Goal: Task Accomplishment & Management: Complete application form

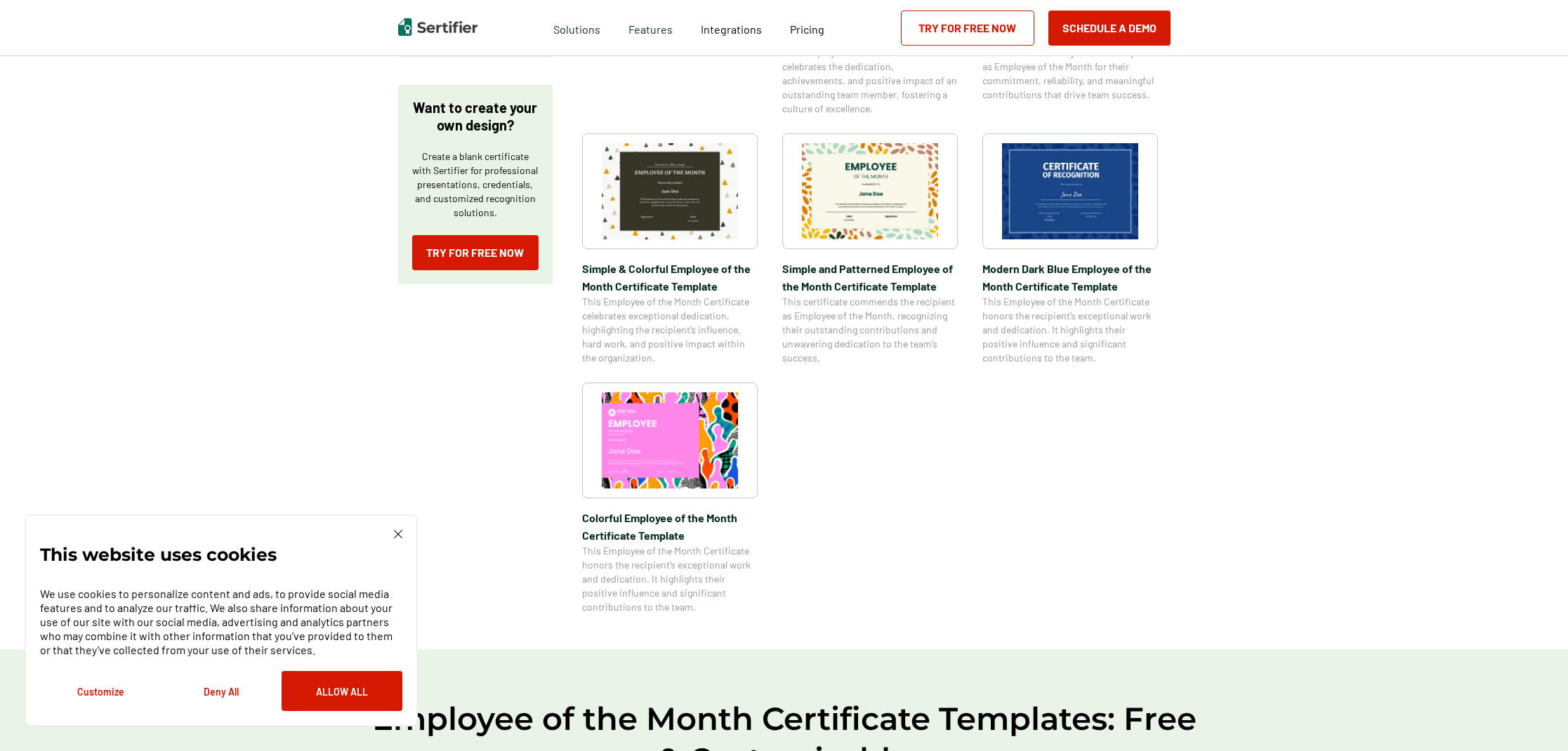
scroll to position [475, 0]
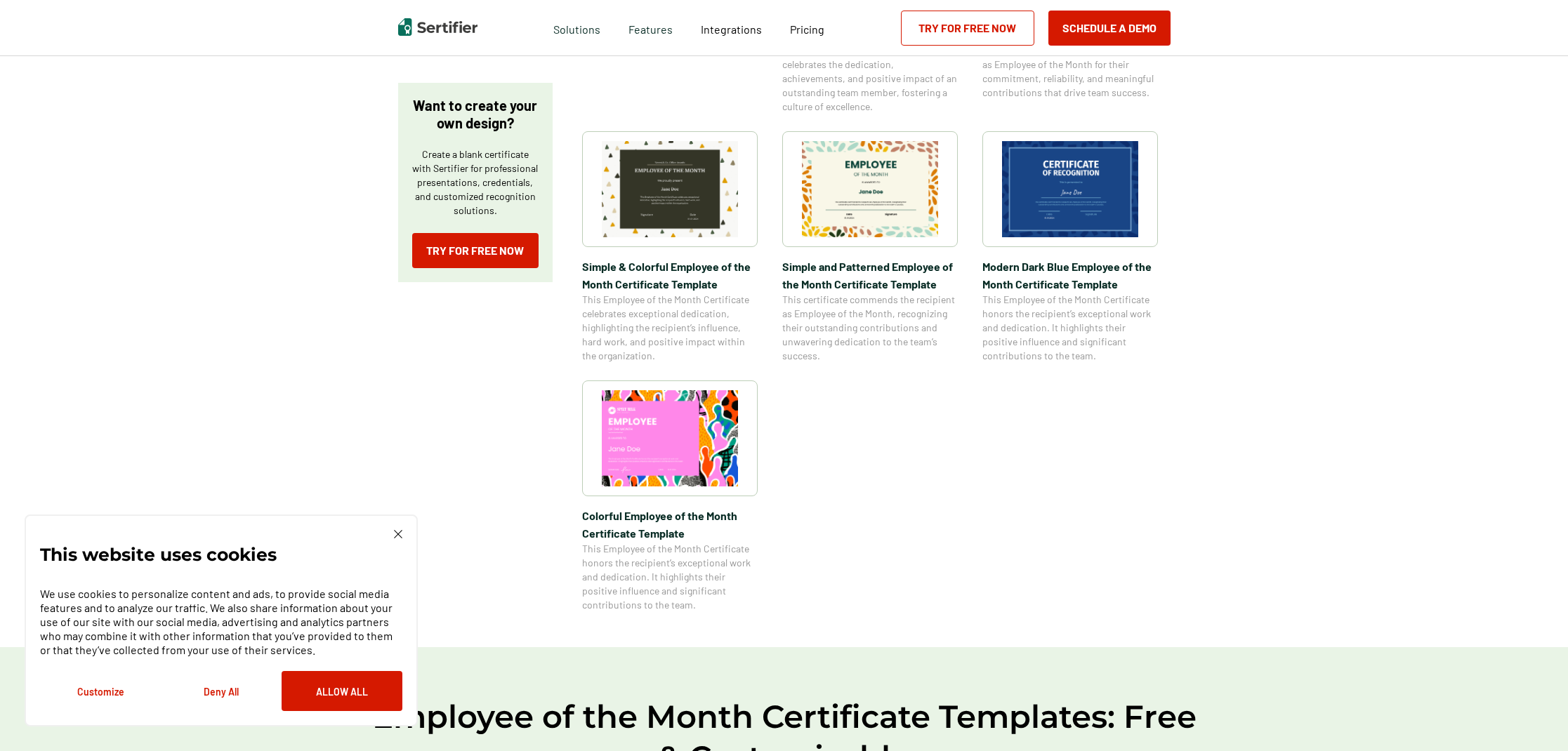
click at [910, 219] on img at bounding box center [870, 189] width 136 height 97
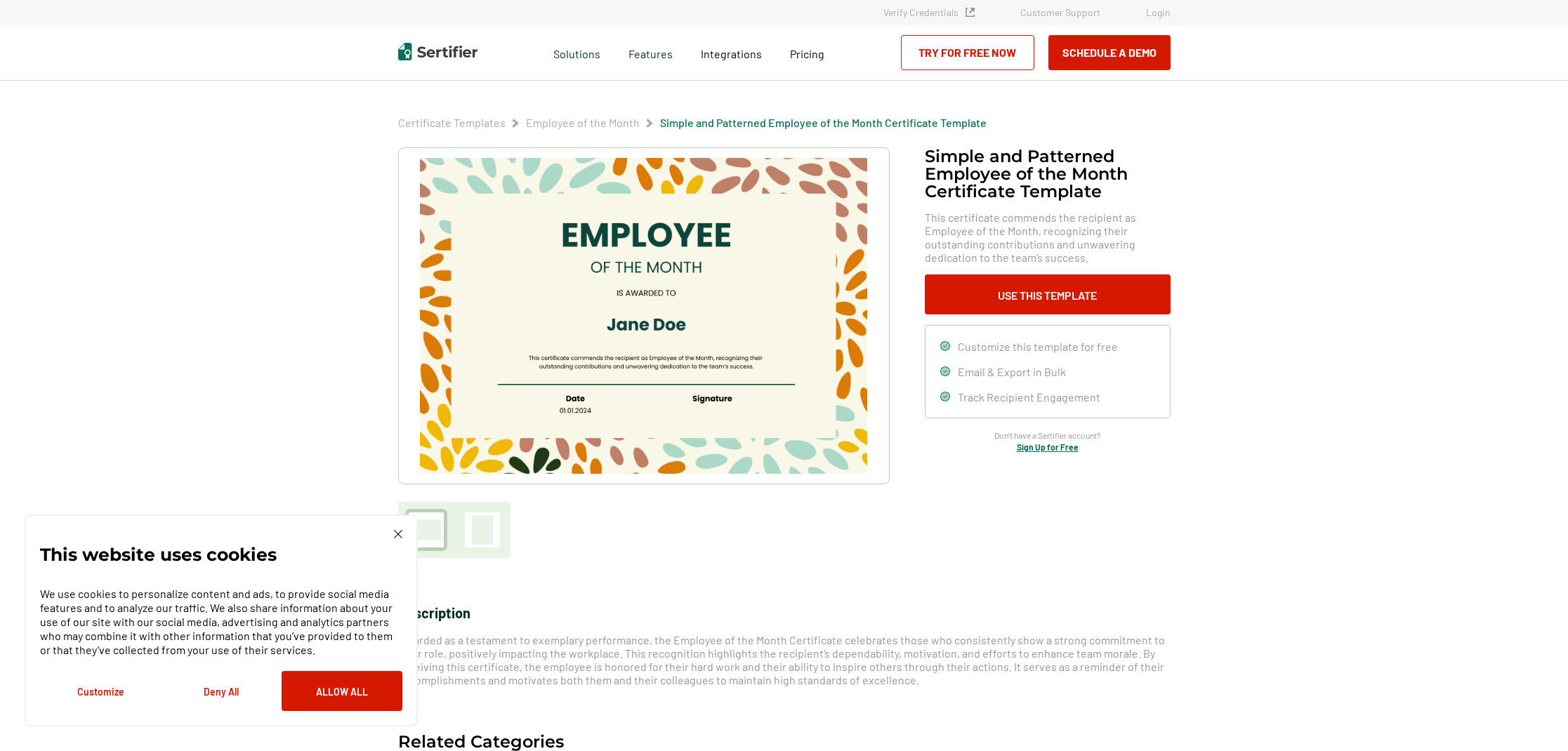
click at [384, 688] on button "Allow All" at bounding box center [342, 691] width 121 height 40
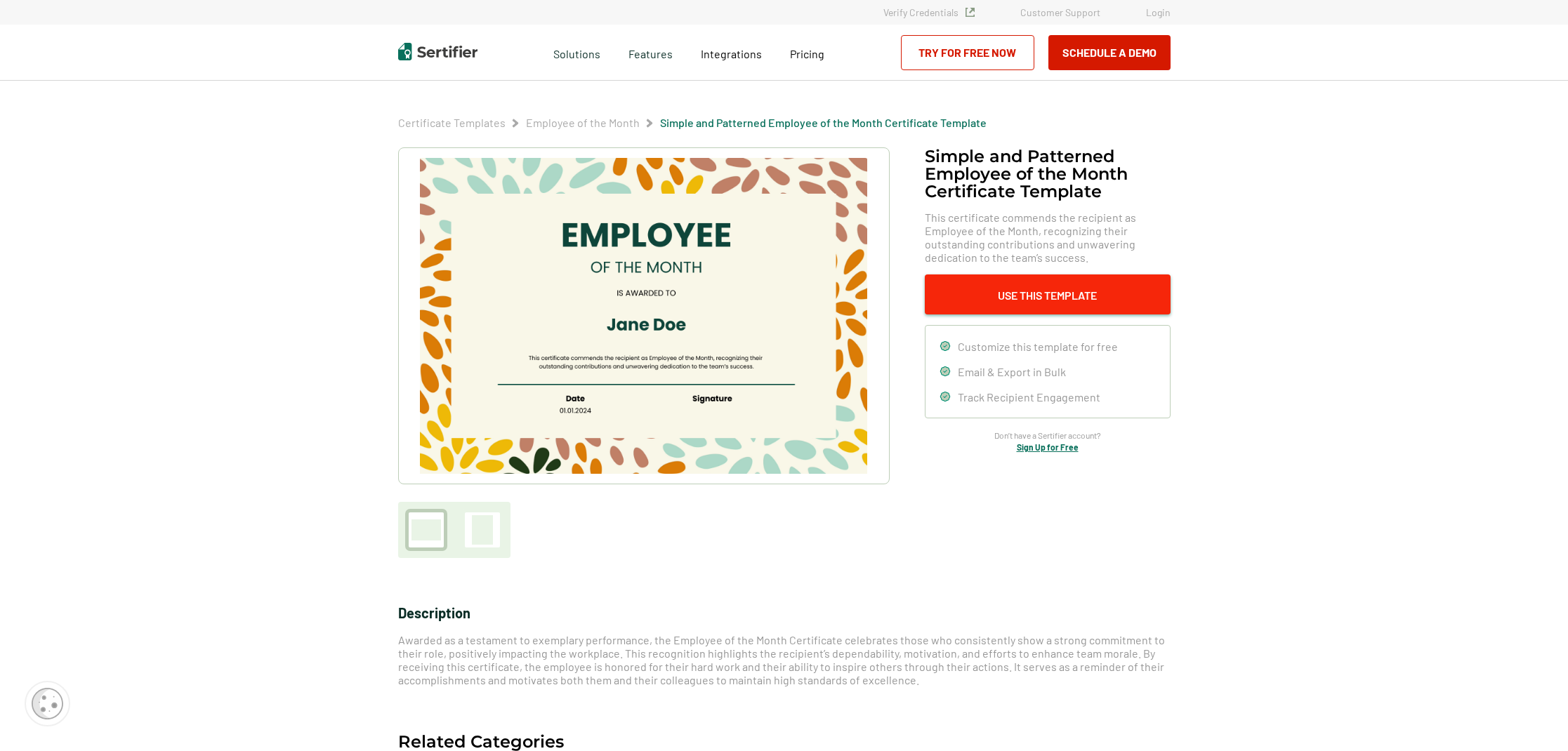
click at [1099, 307] on button "Use This Template" at bounding box center [1048, 294] width 245 height 40
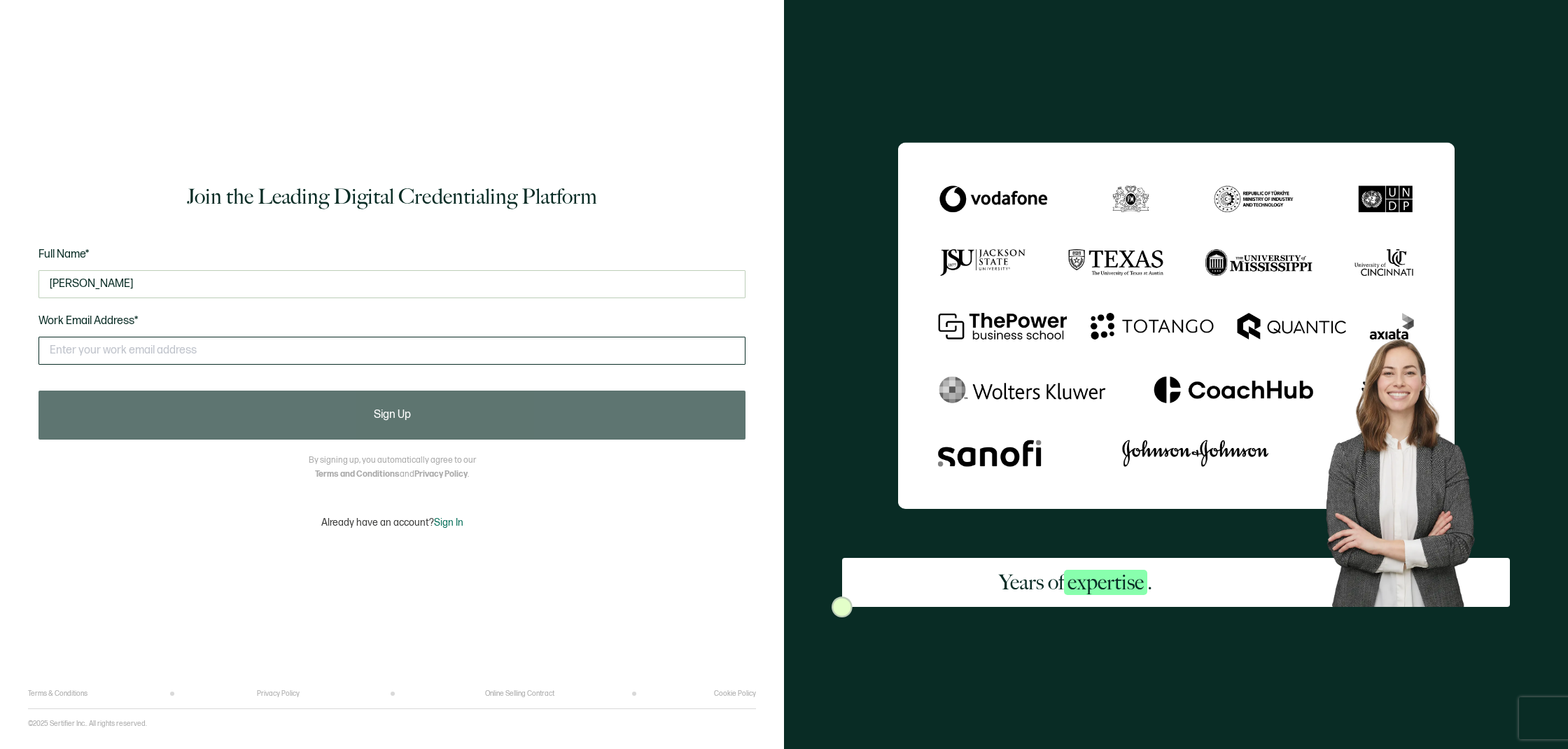
type input "[PERSON_NAME]"
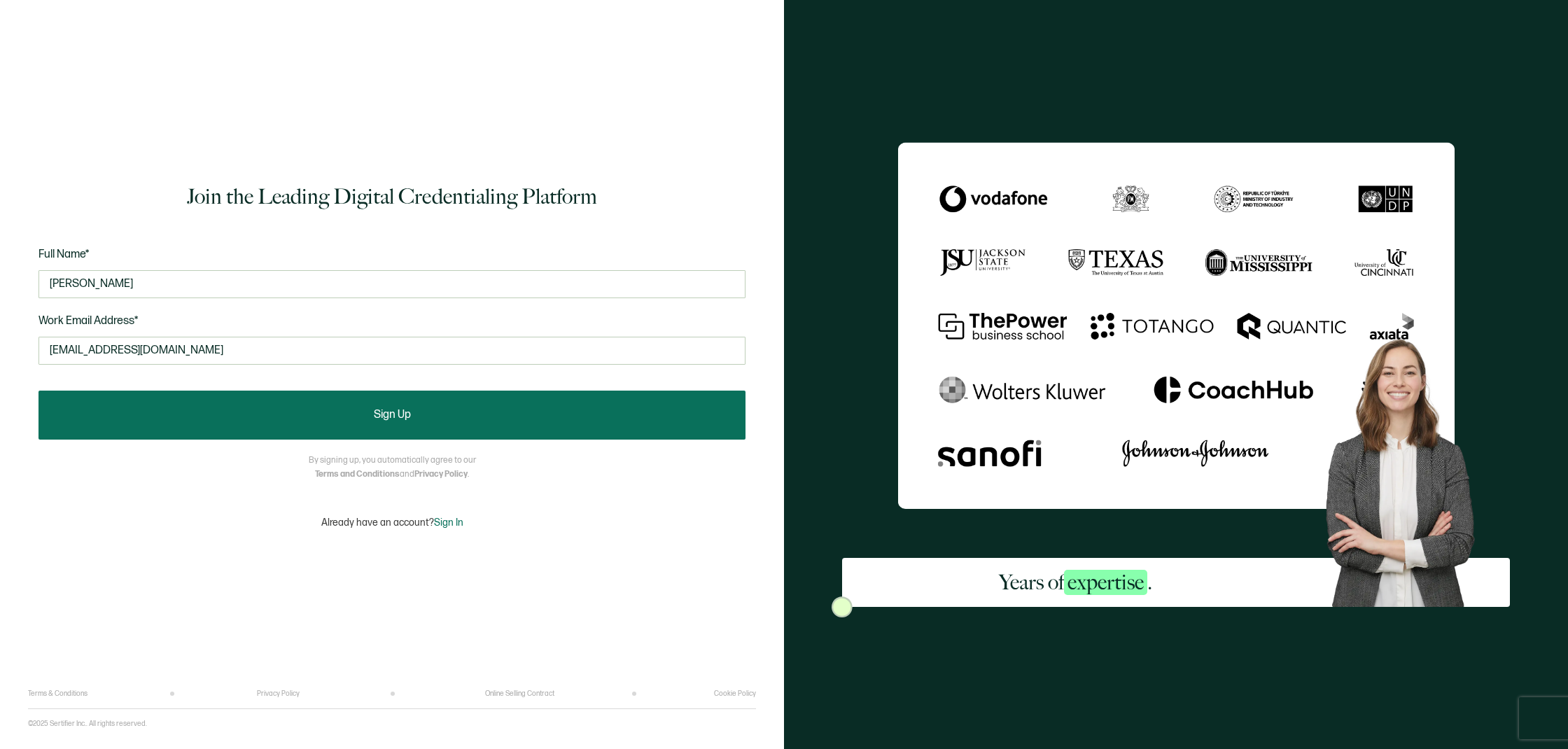
click at [384, 418] on span "Sign Up" at bounding box center [392, 415] width 37 height 11
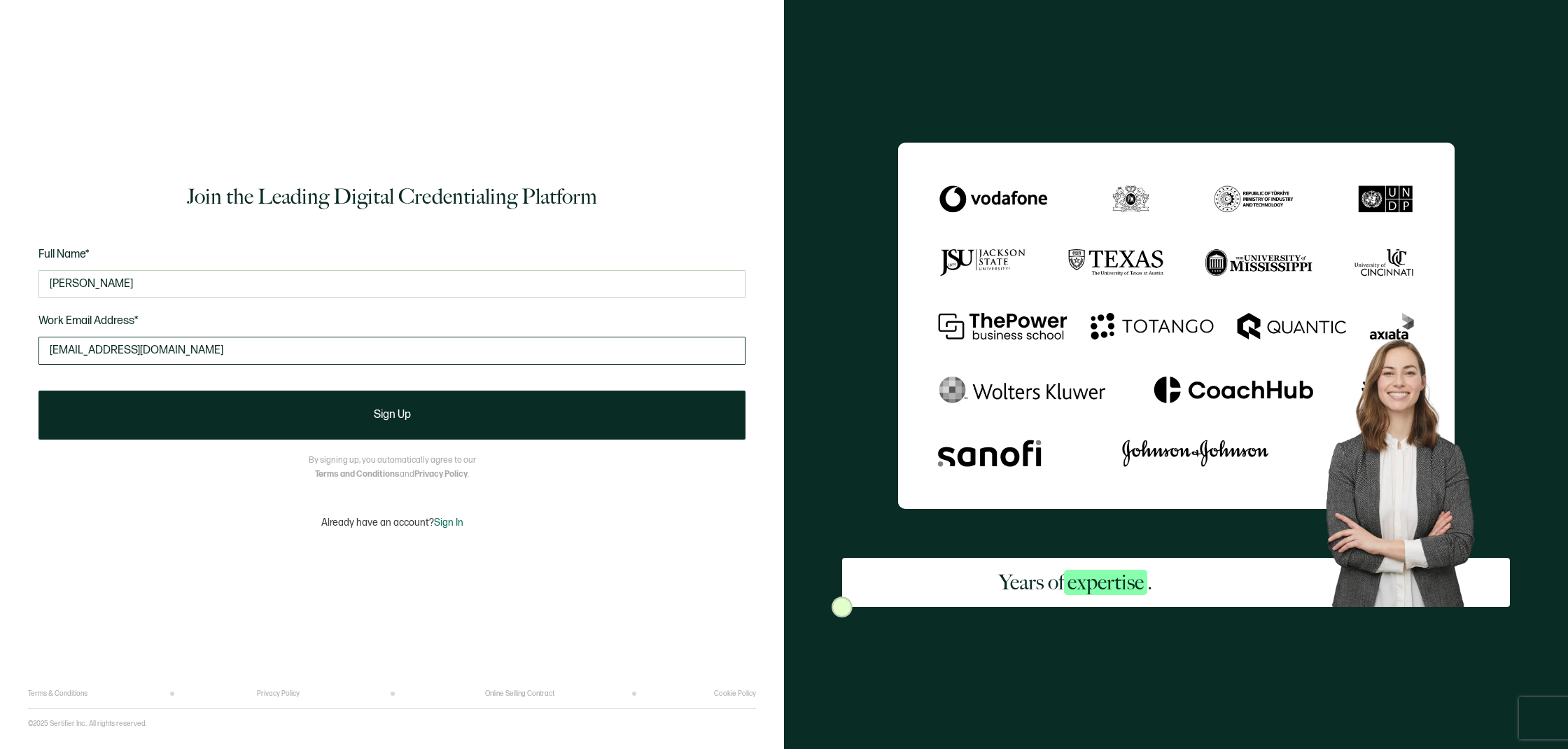
click at [251, 351] on input "[EMAIL_ADDRESS][DOMAIN_NAME]" at bounding box center [392, 351] width 707 height 28
type input "[EMAIL_ADDRESS][DOMAIN_NAME]"
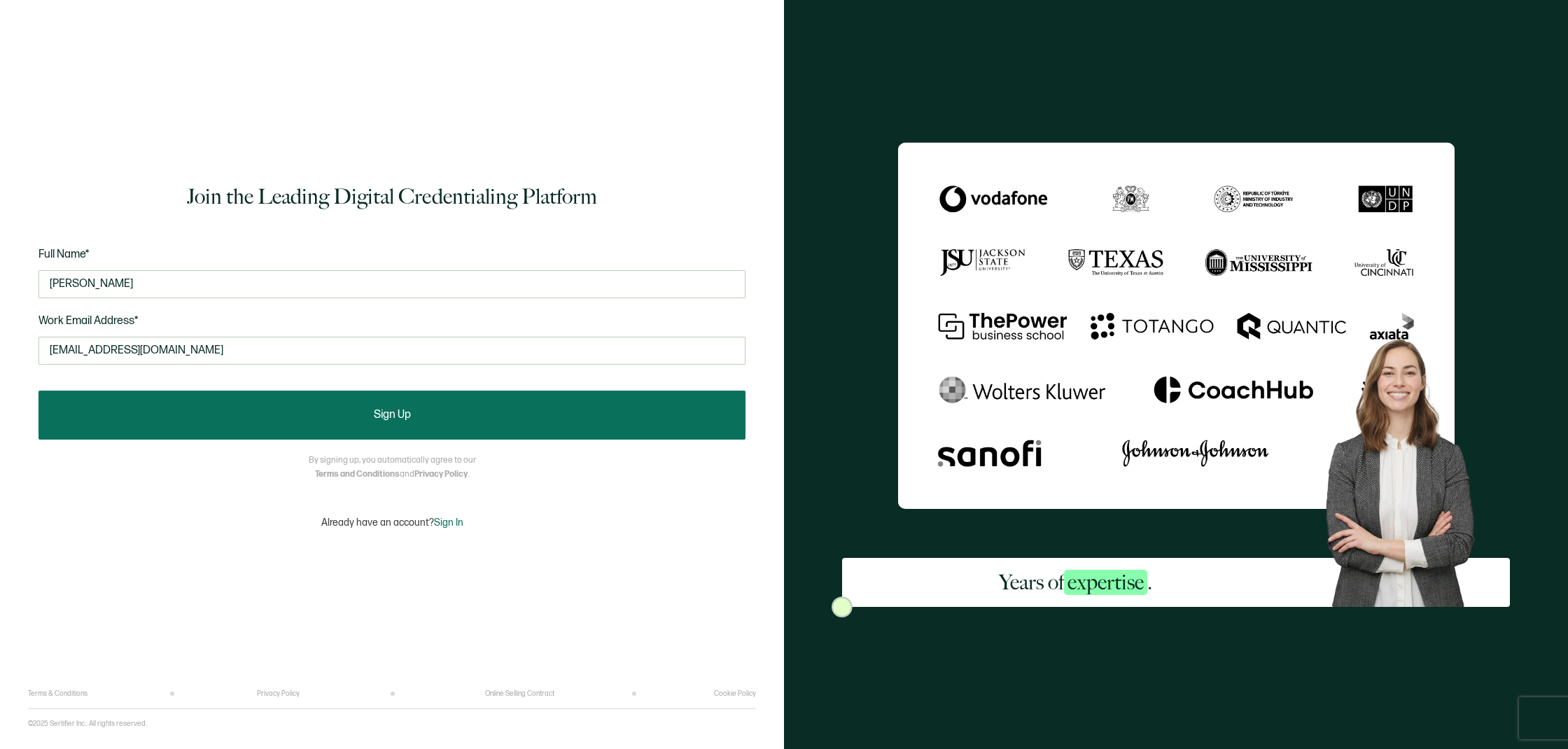
click at [452, 415] on button "Sign Up" at bounding box center [392, 415] width 707 height 49
